Goal: Information Seeking & Learning: Learn about a topic

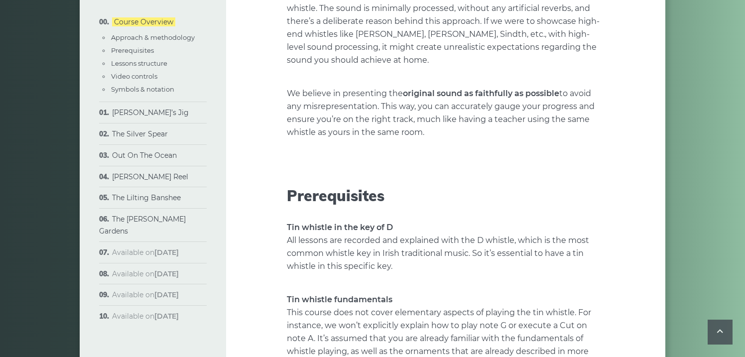
scroll to position [938, 0]
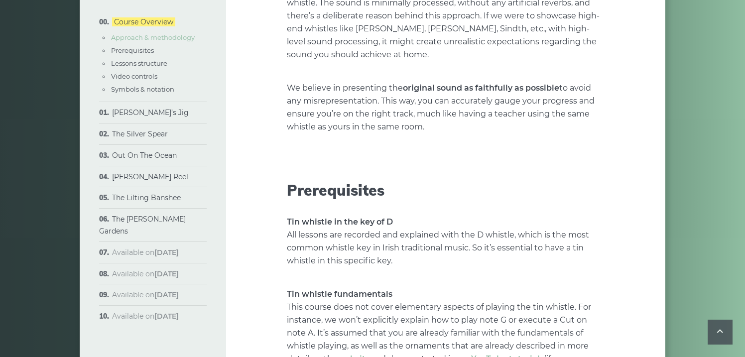
click at [150, 39] on link "Approach & methodology" at bounding box center [153, 37] width 84 height 8
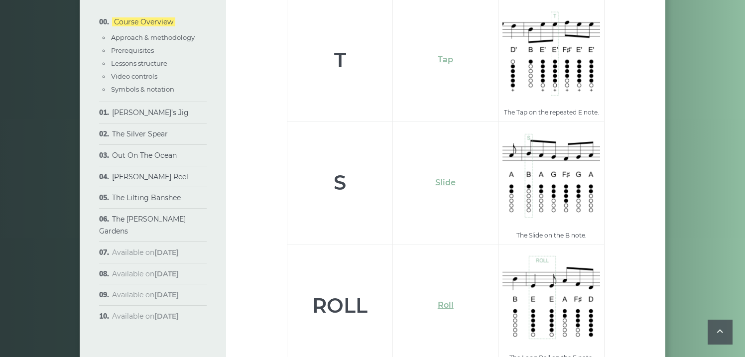
scroll to position [3416, 0]
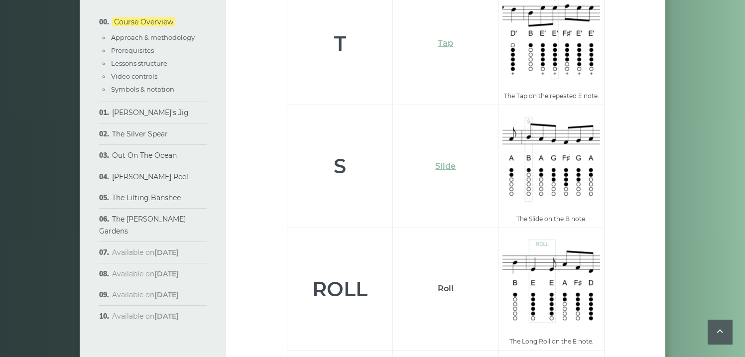
click at [443, 284] on link "Roll" at bounding box center [446, 288] width 16 height 9
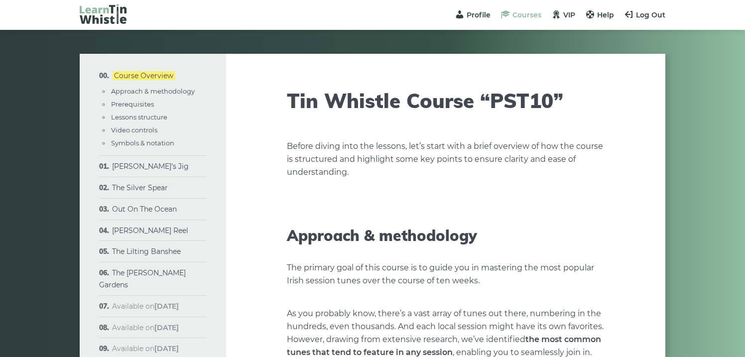
click at [522, 17] on span "Courses" at bounding box center [527, 14] width 29 height 9
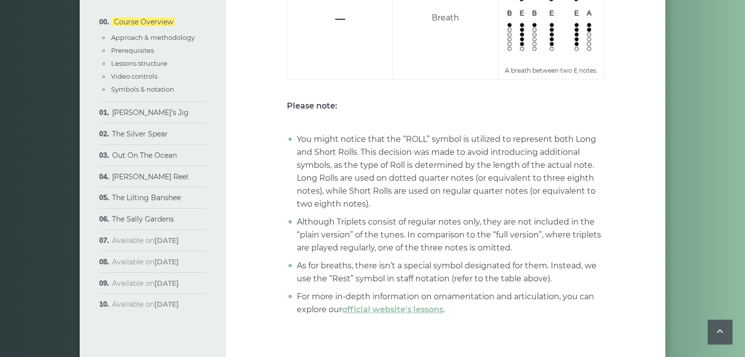
scroll to position [3990, 0]
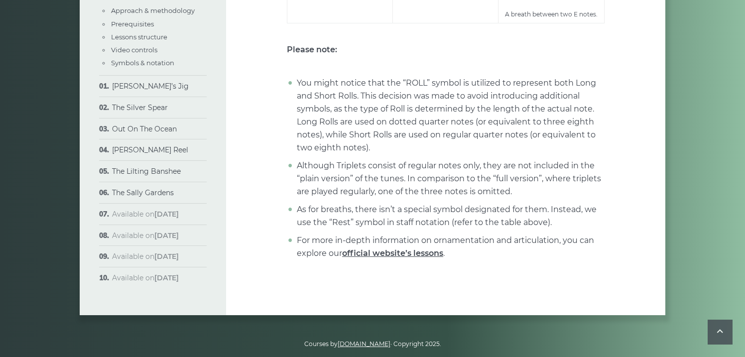
click at [377, 249] on link "official website’s lessons" at bounding box center [392, 253] width 101 height 9
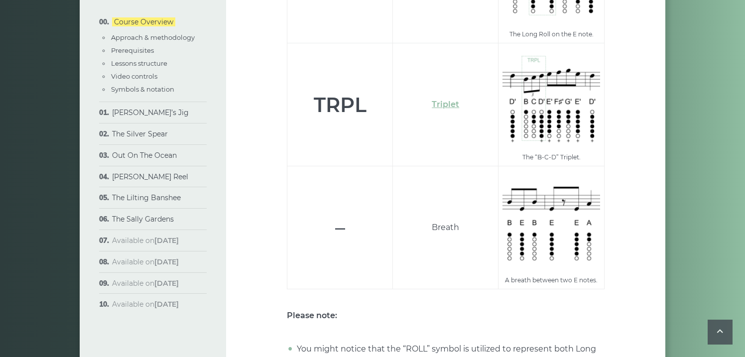
scroll to position [3990, 0]
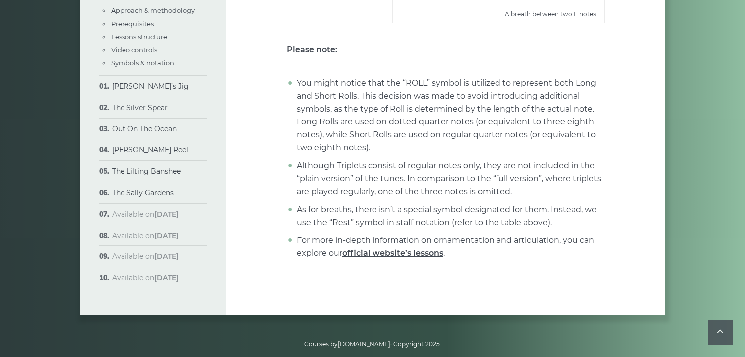
click at [393, 249] on link "official website’s lessons" at bounding box center [392, 253] width 101 height 9
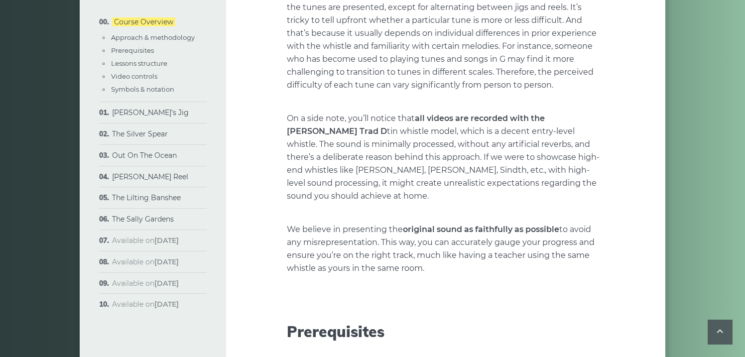
scroll to position [0, 0]
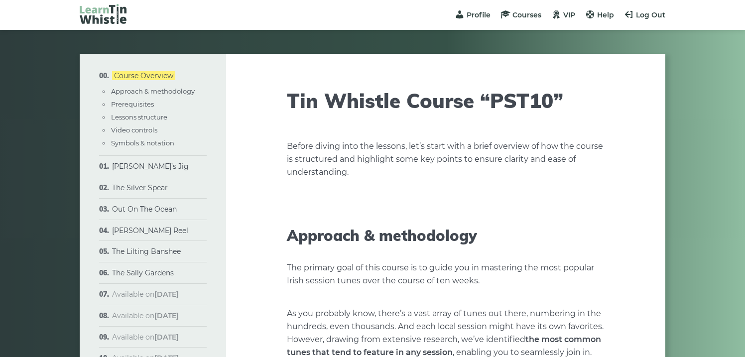
click at [132, 174] on li "Morisson’s Jig Sheet music Plain version Full version Varations" at bounding box center [153, 166] width 108 height 21
click at [131, 168] on link "[PERSON_NAME]’s Jig" at bounding box center [150, 166] width 77 height 9
